Goal: Navigation & Orientation: Find specific page/section

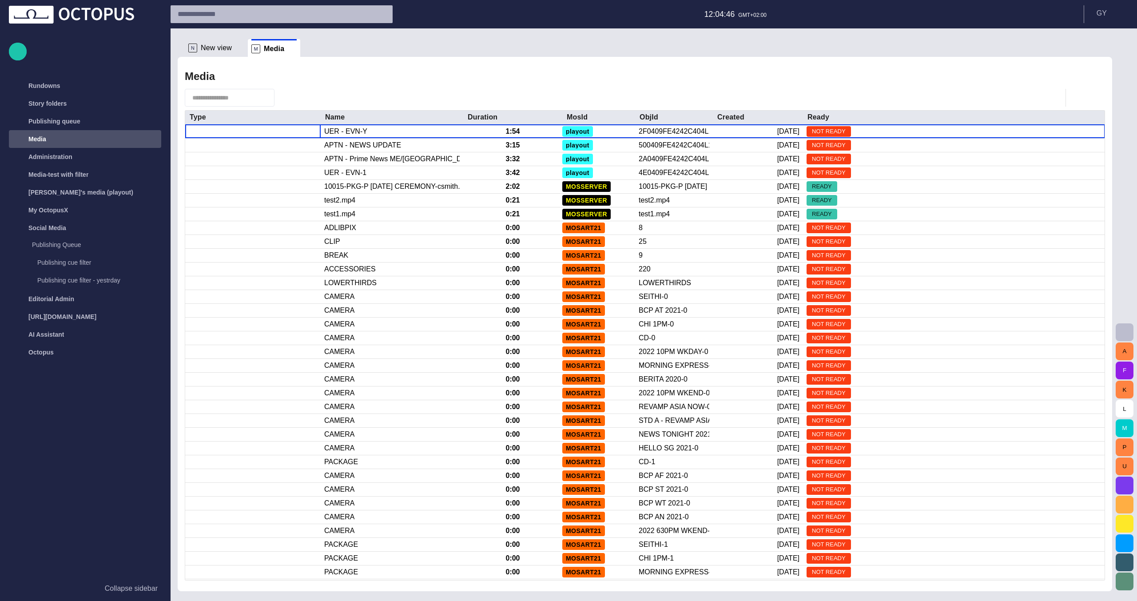
click at [744, 36] on div "N New view M Media Media Type Name Duration MosId ObjId Created Ready UER - EVN…" at bounding box center [645, 309] width 935 height 563
